Goal: Task Accomplishment & Management: Complete application form

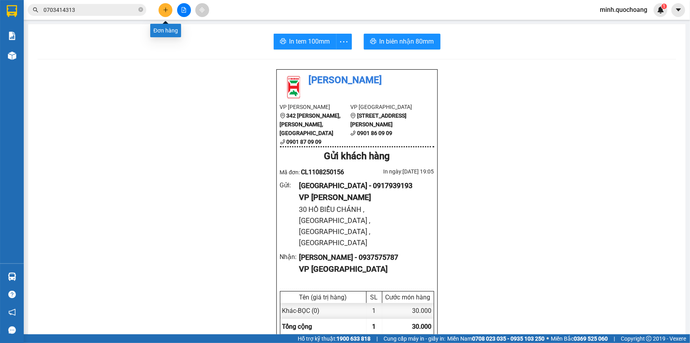
click at [171, 10] on button at bounding box center [166, 10] width 14 height 14
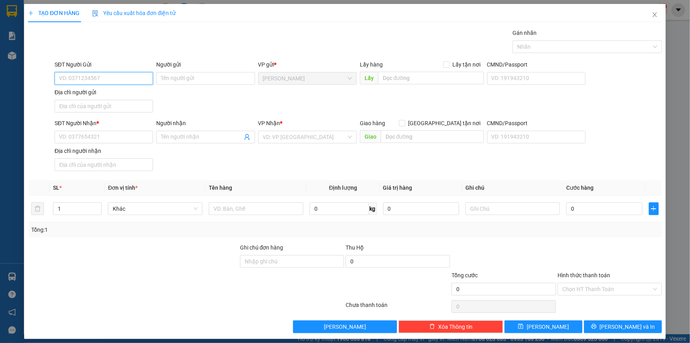
click at [137, 78] on input "SĐT Người Gửi" at bounding box center [104, 78] width 99 height 13
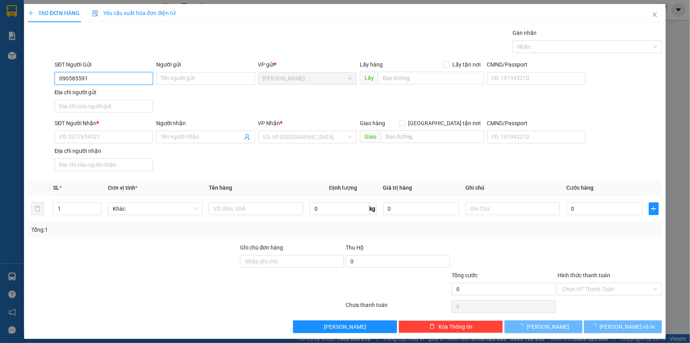
type input "0905855915"
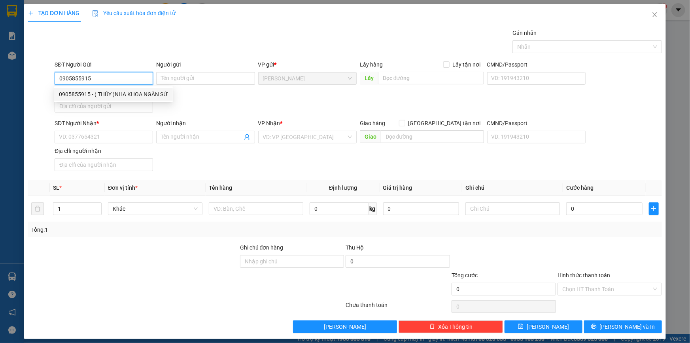
click at [137, 78] on input "0905855915" at bounding box center [104, 78] width 99 height 13
click at [134, 94] on div "0905855915 - ( THÚY )NHA KHOA NGÀN SỨ" at bounding box center [113, 94] width 109 height 9
type input "( THÚY )NHA KHOA NGÀN SỨ"
type input "0905855915"
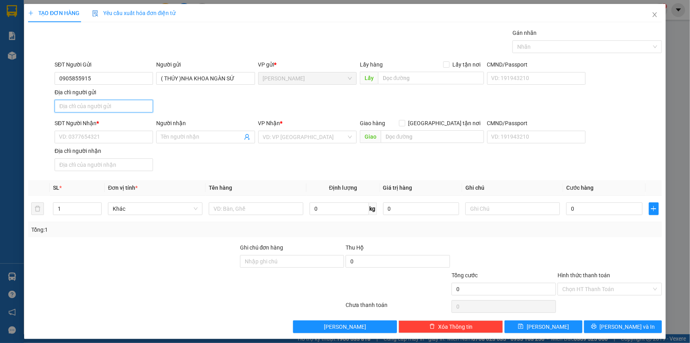
click at [133, 103] on input "Địa chỉ người gửi" at bounding box center [104, 106] width 99 height 13
click at [128, 106] on input "26 [PERSON_NAME] , P1 , TPCL , [GEOGRAPHIC_DATA]" at bounding box center [104, 106] width 99 height 13
click at [135, 103] on input "26 [PERSON_NAME] , P1 , TPCL , [GEOGRAPHIC_DATA]" at bounding box center [104, 106] width 99 height 13
click at [128, 105] on input "26 [PERSON_NAME] , P1CL , [GEOGRAPHIC_DATA]" at bounding box center [104, 106] width 99 height 13
click at [135, 105] on input "26 [PERSON_NAME] , [PERSON_NAME] , [GEOGRAPHIC_DATA]" at bounding box center [104, 106] width 99 height 13
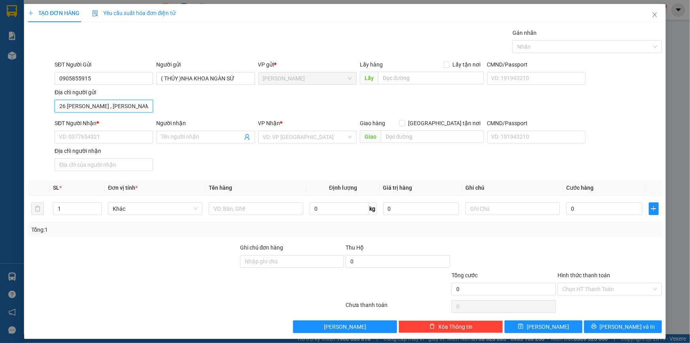
click at [138, 105] on input "26 [PERSON_NAME] , [PERSON_NAME] , [GEOGRAPHIC_DATA]" at bounding box center [104, 106] width 99 height 13
click at [136, 105] on input "26 [PERSON_NAME] , [PERSON_NAME] , [GEOGRAPHIC_DATA]" at bounding box center [104, 106] width 99 height 13
click at [135, 108] on input "26 [PERSON_NAME] , [PERSON_NAME] , [GEOGRAPHIC_DATA]" at bounding box center [104, 106] width 99 height 13
click at [136, 106] on input "26 [PERSON_NAME] , [PERSON_NAME] , [GEOGRAPHIC_DATA]" at bounding box center [104, 106] width 99 height 13
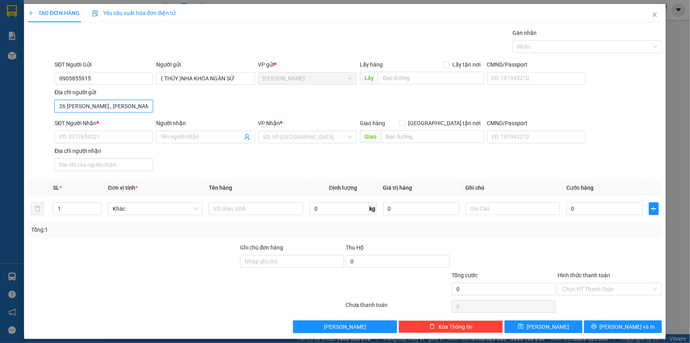
scroll to position [0, 2]
click at [95, 107] on input "26 [PERSON_NAME] , [PERSON_NAME] LÃNH , [GEOGRAPHIC_DATA]" at bounding box center [104, 106] width 99 height 13
type input "26 [PERSON_NAME] , [PERSON_NAME] LÃNH , [GEOGRAPHIC_DATA]"
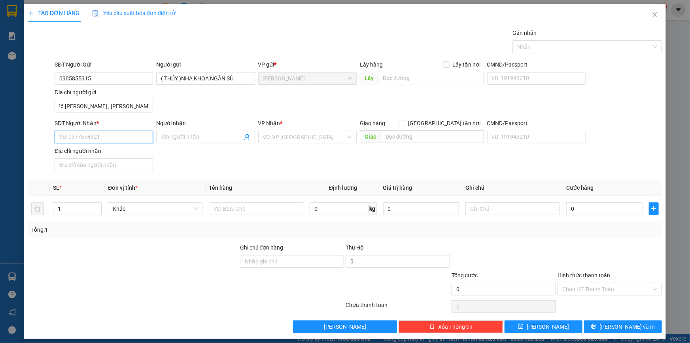
click at [115, 138] on input "SĐT Người Nhận *" at bounding box center [104, 137] width 99 height 13
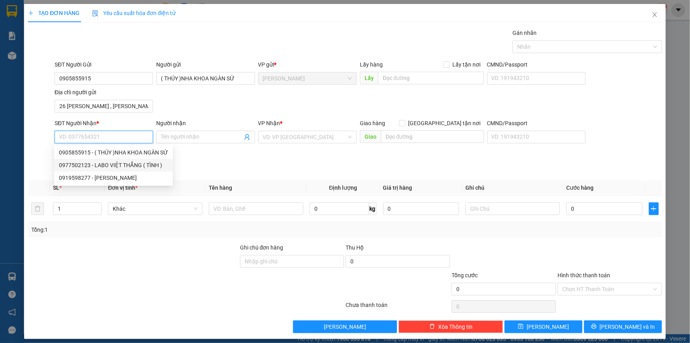
click at [146, 164] on div "0977502123 - LABO VIỆT THẮNG ( TÌNH )" at bounding box center [113, 165] width 109 height 9
type input "0977502123"
type input "LABO VIỆT THẮNG ( TÌNH )"
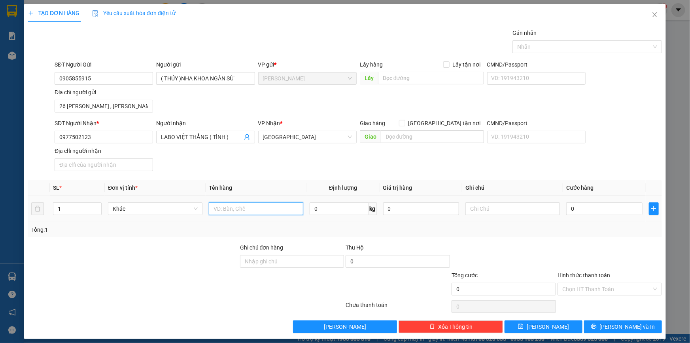
click at [256, 208] on input "text" at bounding box center [256, 208] width 95 height 13
type input "HỘP"
click at [607, 212] on input "0" at bounding box center [605, 208] width 76 height 13
type input "2"
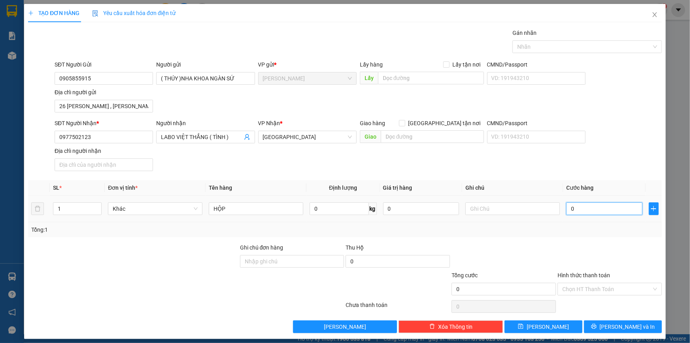
type input "2"
type input "20"
type input "20.000"
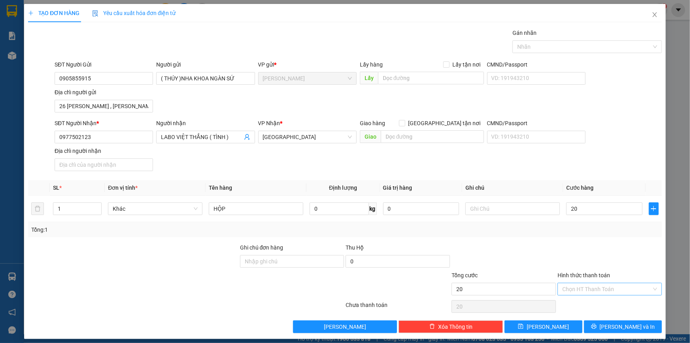
type input "20.000"
click at [607, 289] on input "Hình thức thanh toán" at bounding box center [607, 289] width 89 height 12
click at [597, 306] on div "Tại văn phòng" at bounding box center [605, 303] width 94 height 9
type input "0"
click at [535, 47] on div at bounding box center [584, 46] width 138 height 9
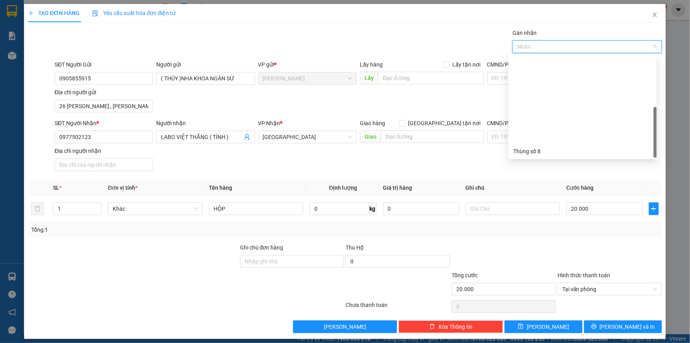
scroll to position [101, 0]
click at [538, 147] on div "Thùng 2H" at bounding box center [583, 151] width 139 height 9
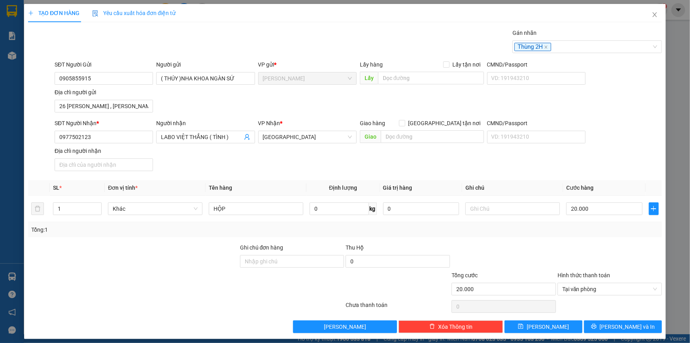
click at [550, 171] on div "SĐT Người Nhận * 0977502123 Người nhận LABO VIỆT THẮNG ( TÌNH ) VP Nhận * [GEOG…" at bounding box center [358, 146] width 611 height 55
click at [597, 329] on button "[PERSON_NAME] và In" at bounding box center [623, 326] width 78 height 13
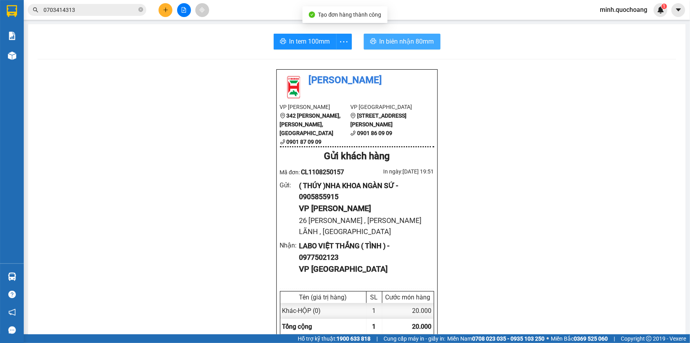
click at [414, 36] on button "In biên nhận 80mm" at bounding box center [402, 42] width 77 height 16
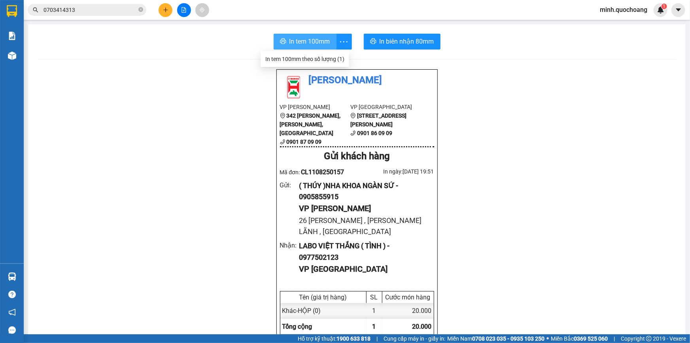
click at [300, 39] on span "In tem 100mm" at bounding box center [310, 41] width 41 height 10
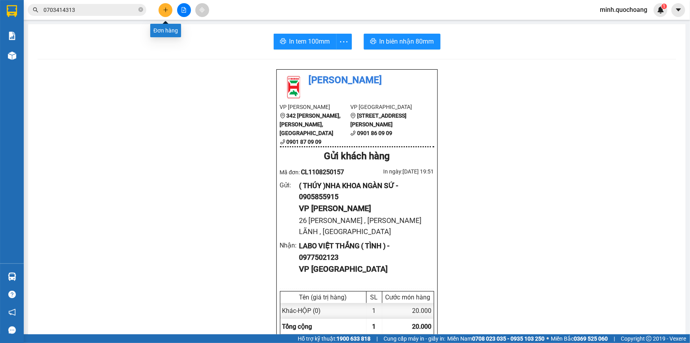
click at [165, 11] on icon "plus" at bounding box center [165, 10] width 0 height 4
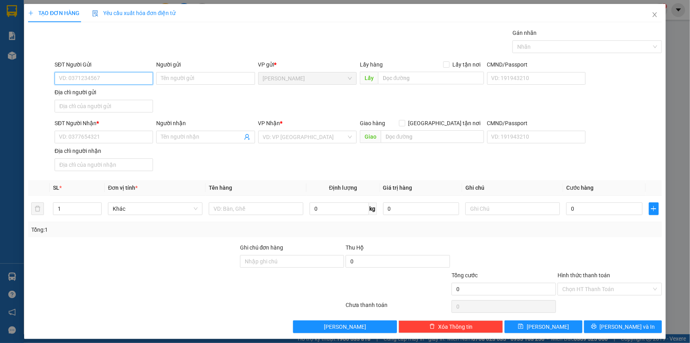
click at [108, 77] on input "SĐT Người Gửi" at bounding box center [104, 78] width 99 height 13
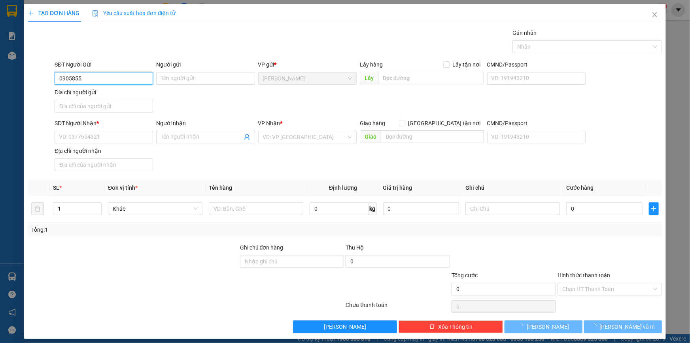
click at [108, 76] on input "0905855" at bounding box center [104, 78] width 99 height 13
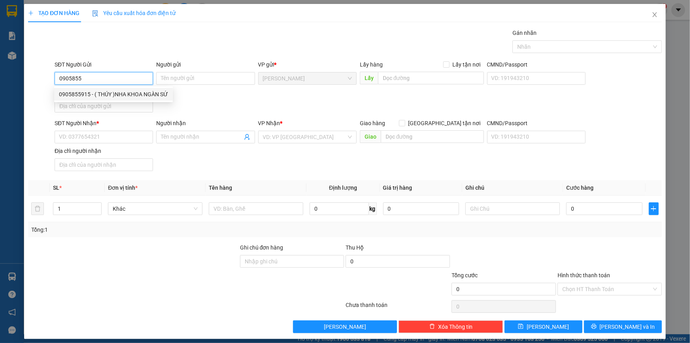
click at [100, 97] on div "0905855915 - ( THÚY )NHA KHOA NGÀN SỨ" at bounding box center [113, 94] width 109 height 9
type input "0905855915"
type input "( THÚY )NHA KHOA NGÀN SỨ"
type input "0905855915"
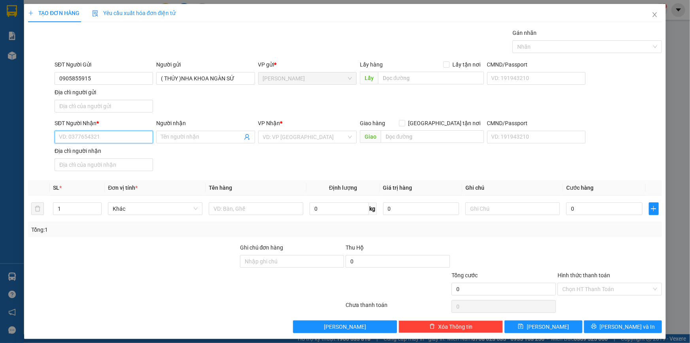
click at [104, 135] on input "SĐT Người Nhận *" at bounding box center [104, 137] width 99 height 13
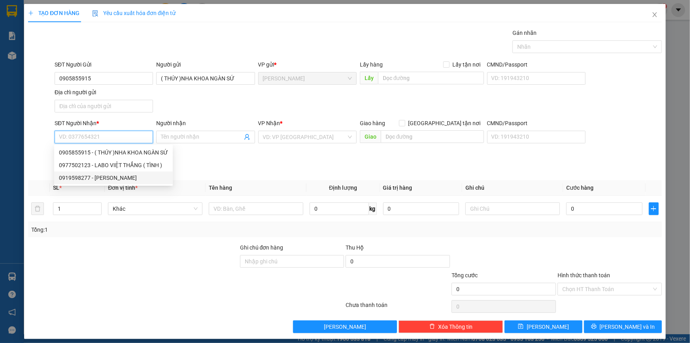
click at [113, 177] on div "0919598277 - [PERSON_NAME]" at bounding box center [113, 177] width 109 height 9
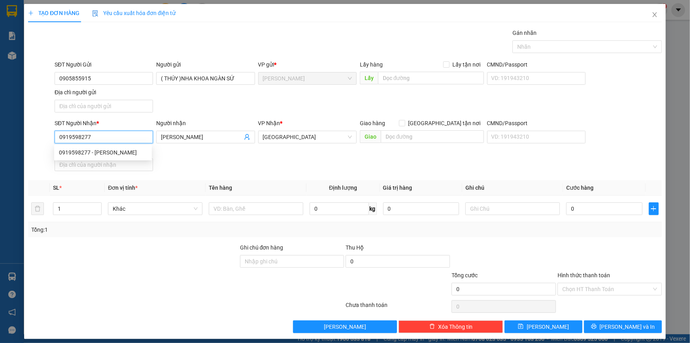
type input "0919598277"
type input "[PERSON_NAME]"
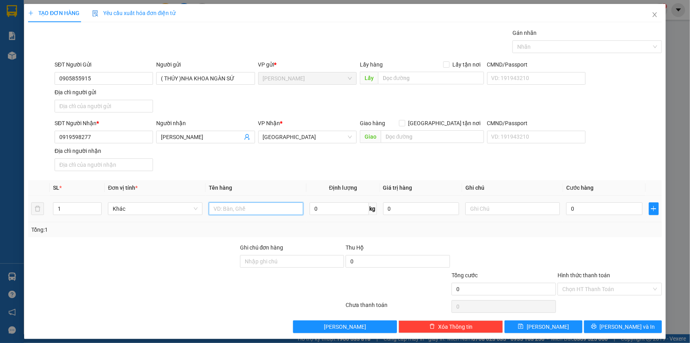
click at [241, 214] on input "text" at bounding box center [256, 208] width 95 height 13
type input "HỘP"
click at [626, 201] on div "0" at bounding box center [605, 209] width 76 height 16
click at [608, 216] on td "0" at bounding box center [604, 208] width 83 height 27
click at [608, 210] on input "0" at bounding box center [605, 208] width 76 height 13
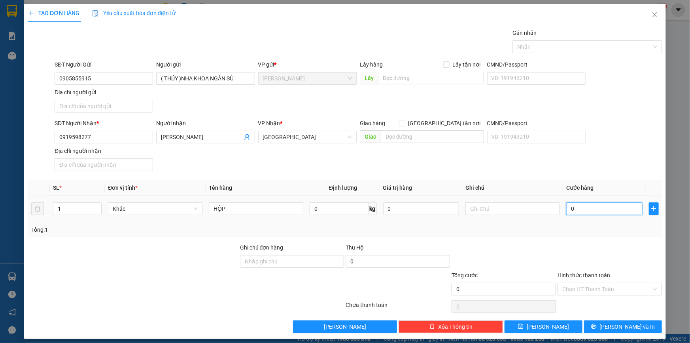
type input "2"
type input "20"
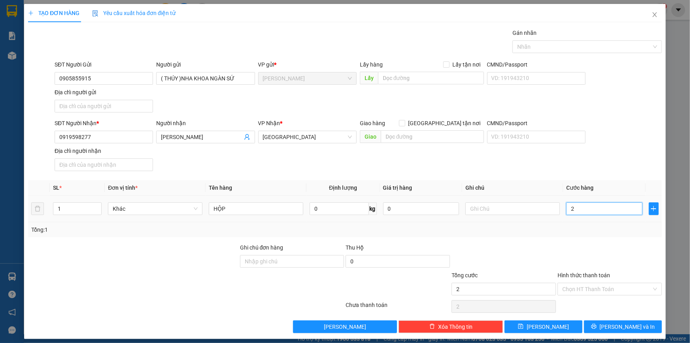
type input "20"
type input "20.000"
click at [585, 285] on input "Hình thức thanh toán" at bounding box center [607, 289] width 89 height 12
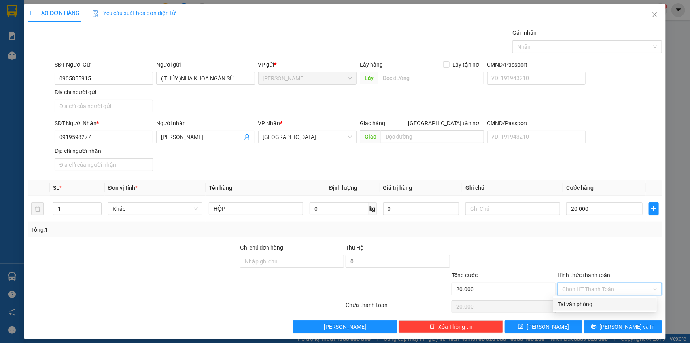
click at [575, 301] on div "Tại văn phòng" at bounding box center [605, 303] width 94 height 9
type input "0"
click at [589, 45] on div at bounding box center [584, 46] width 138 height 9
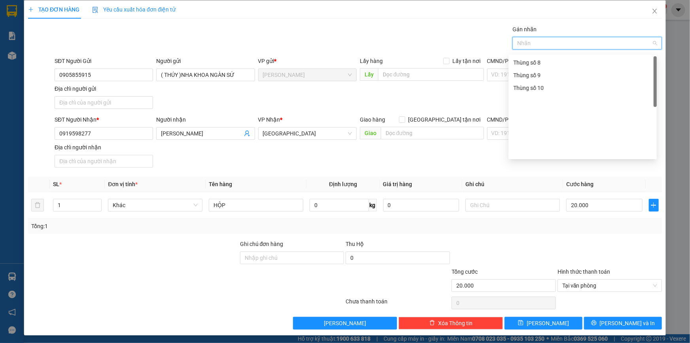
scroll to position [4, 0]
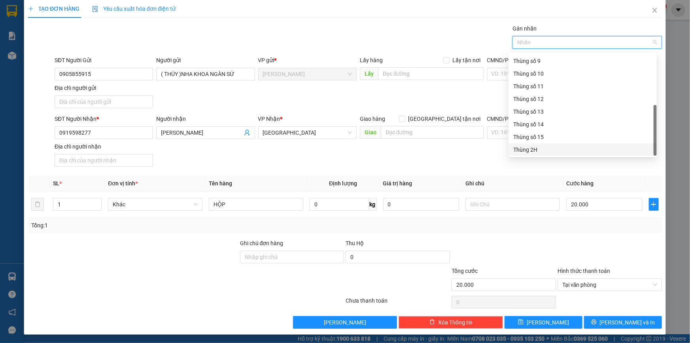
click at [542, 147] on div "Thùng 2H" at bounding box center [583, 149] width 139 height 9
click at [512, 180] on th "Ghi chú" at bounding box center [512, 183] width 101 height 15
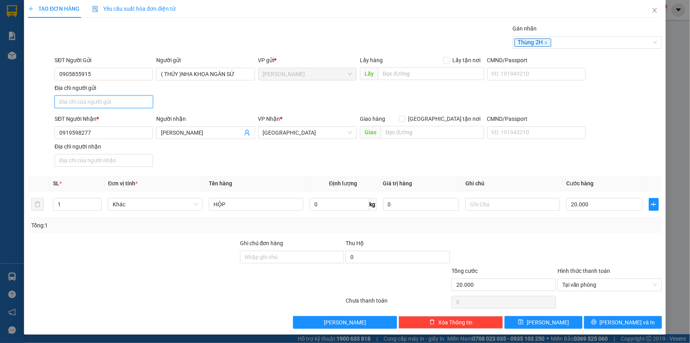
click at [118, 95] on input "Địa chỉ người gửi" at bounding box center [104, 101] width 99 height 13
paste input "26 [PERSON_NAME] , [PERSON_NAME] LÃNH , [GEOGRAPHIC_DATA]"
type input "26 [PERSON_NAME] , [PERSON_NAME] LÃNH , [GEOGRAPHIC_DATA]"
click at [608, 324] on button "[PERSON_NAME] và In" at bounding box center [623, 322] width 78 height 13
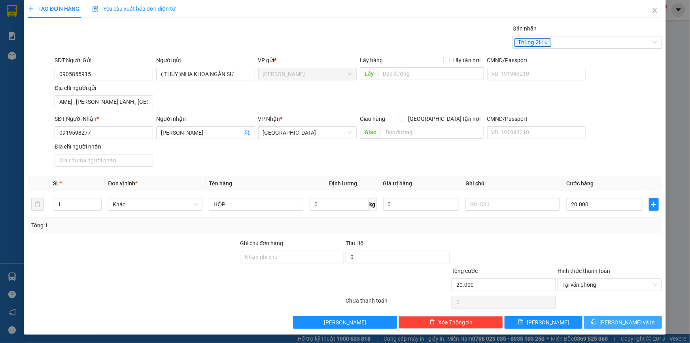
scroll to position [0, 0]
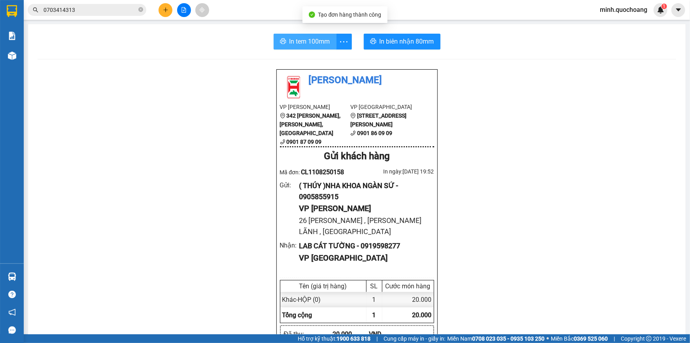
click at [309, 39] on span "In tem 100mm" at bounding box center [310, 41] width 41 height 10
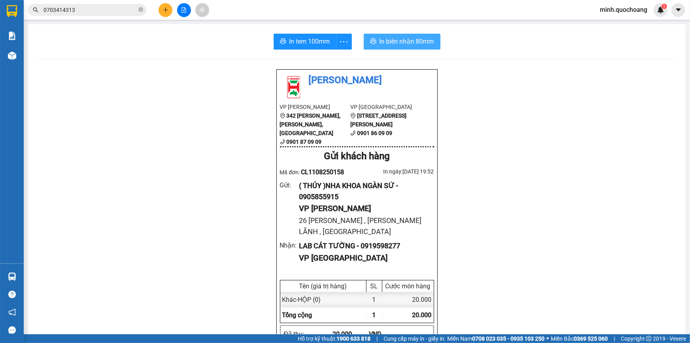
click at [412, 39] on span "In biên nhận 80mm" at bounding box center [407, 41] width 55 height 10
